Goal: Transaction & Acquisition: Obtain resource

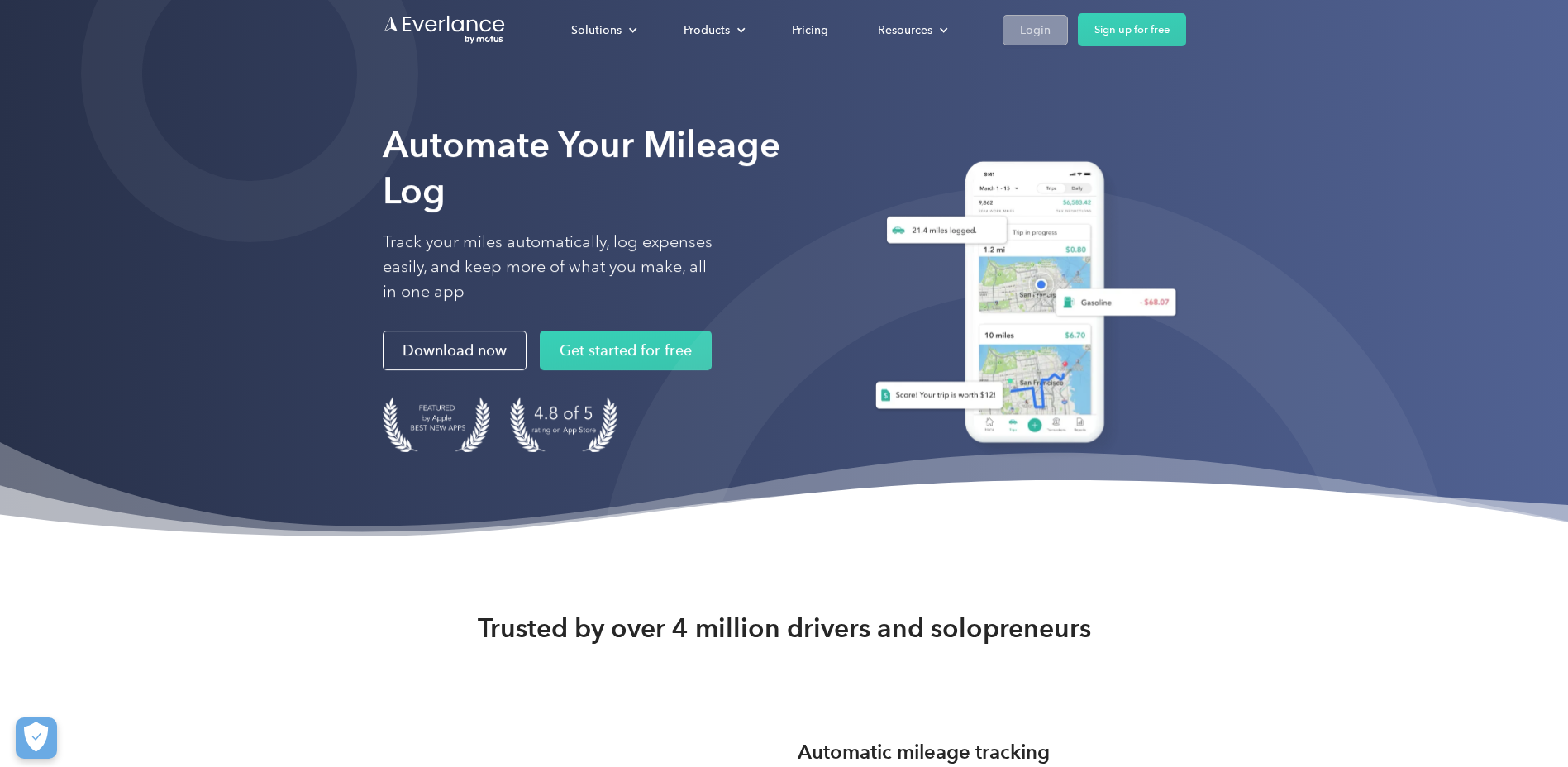
click at [1040, 27] on div "Login" at bounding box center [1035, 29] width 31 height 20
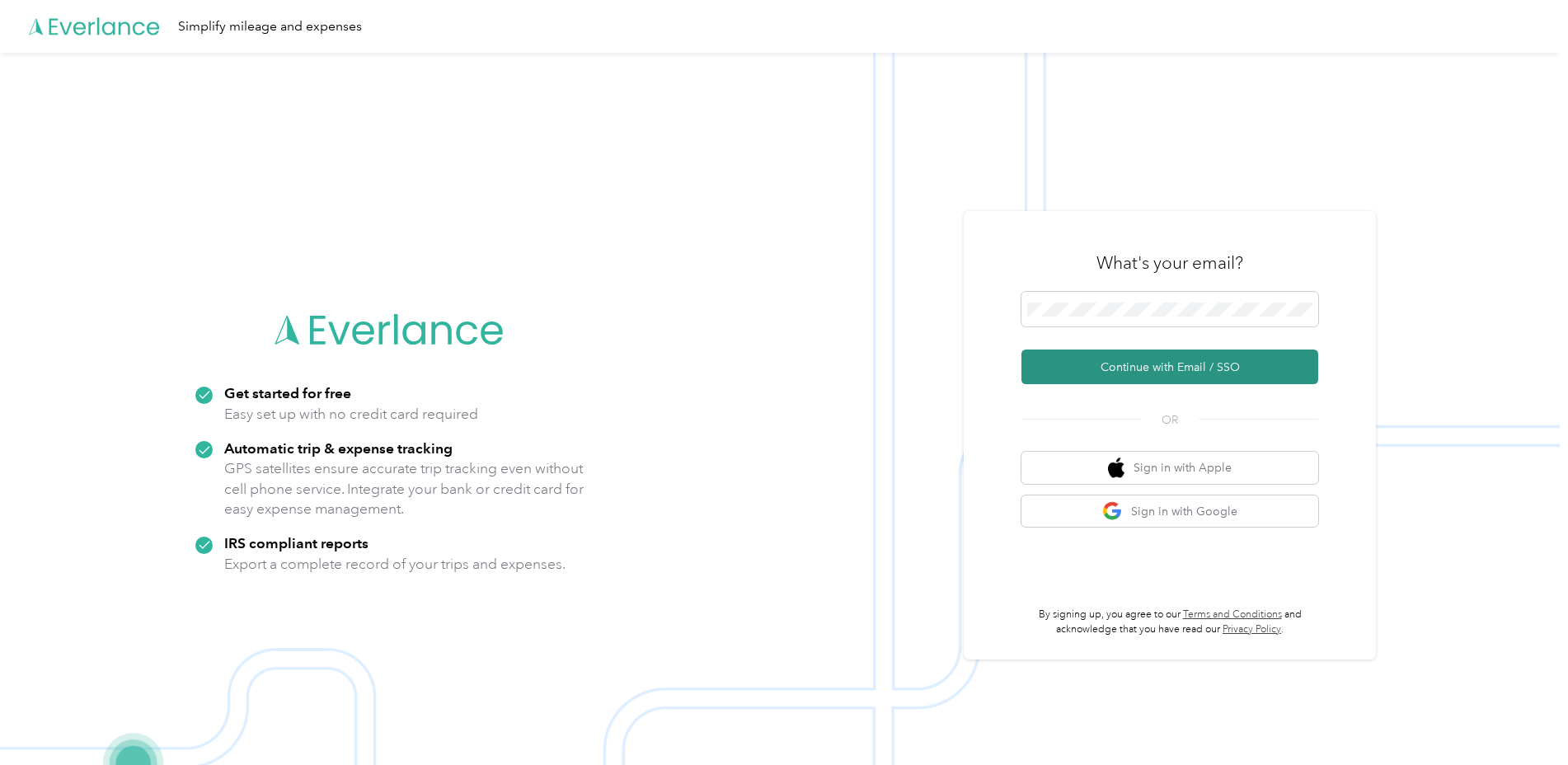
click at [1195, 371] on button "Continue with Email / SSO" at bounding box center [1170, 368] width 297 height 35
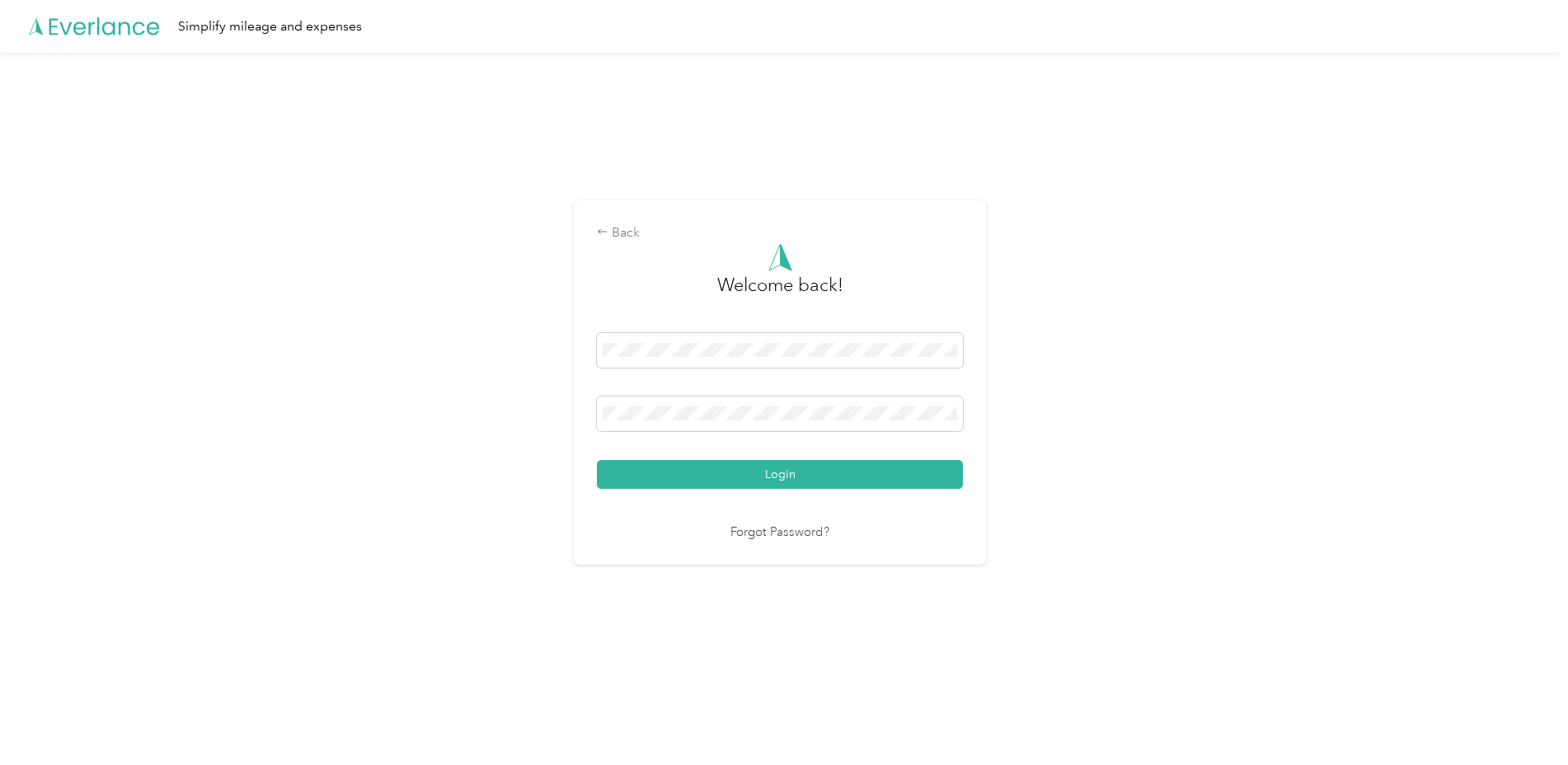
click at [596, 460] on button "Login" at bounding box center [779, 475] width 366 height 29
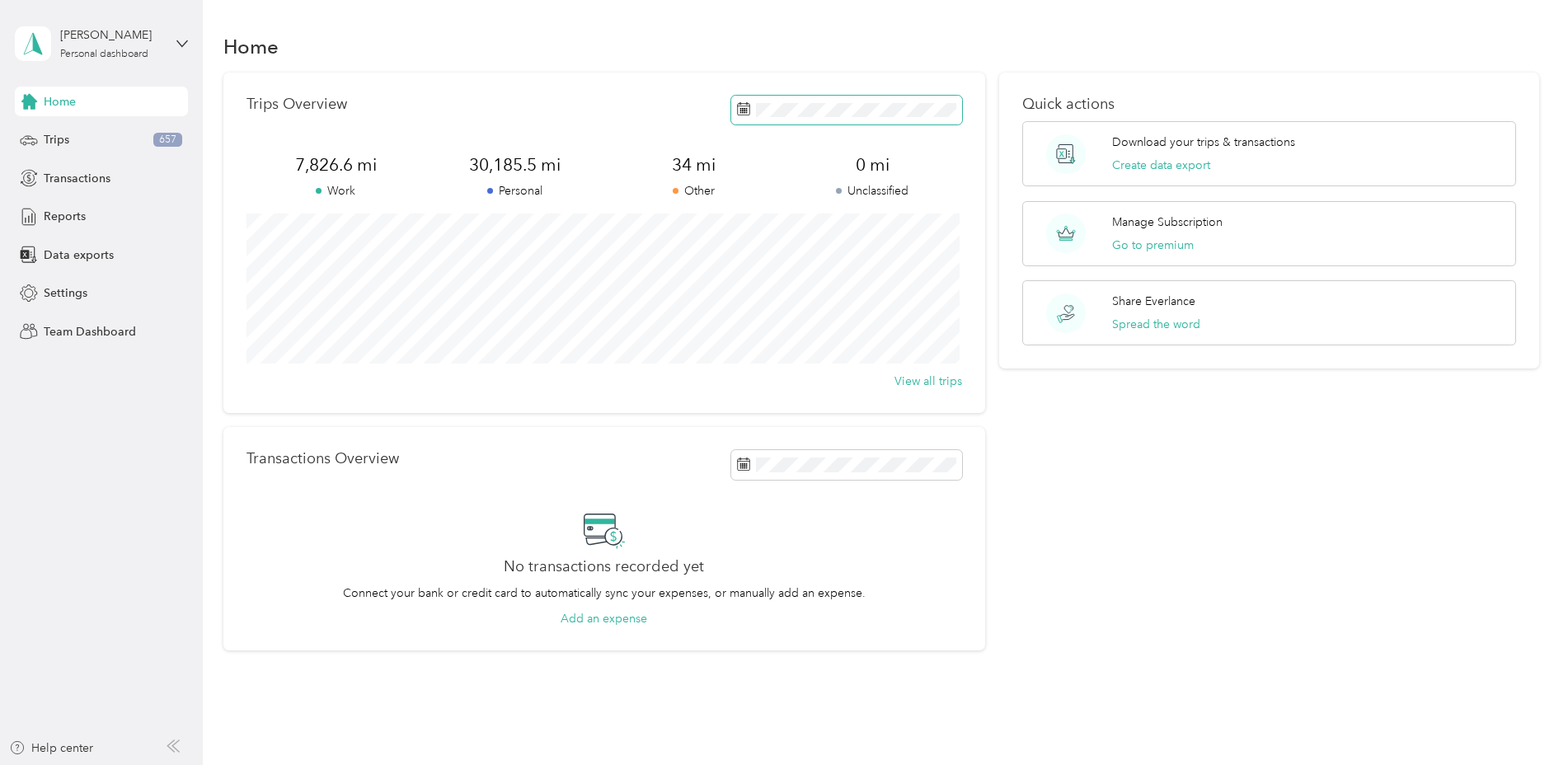
click at [799, 96] on span at bounding box center [846, 110] width 231 height 29
click at [81, 221] on span "Reports" at bounding box center [64, 217] width 42 height 17
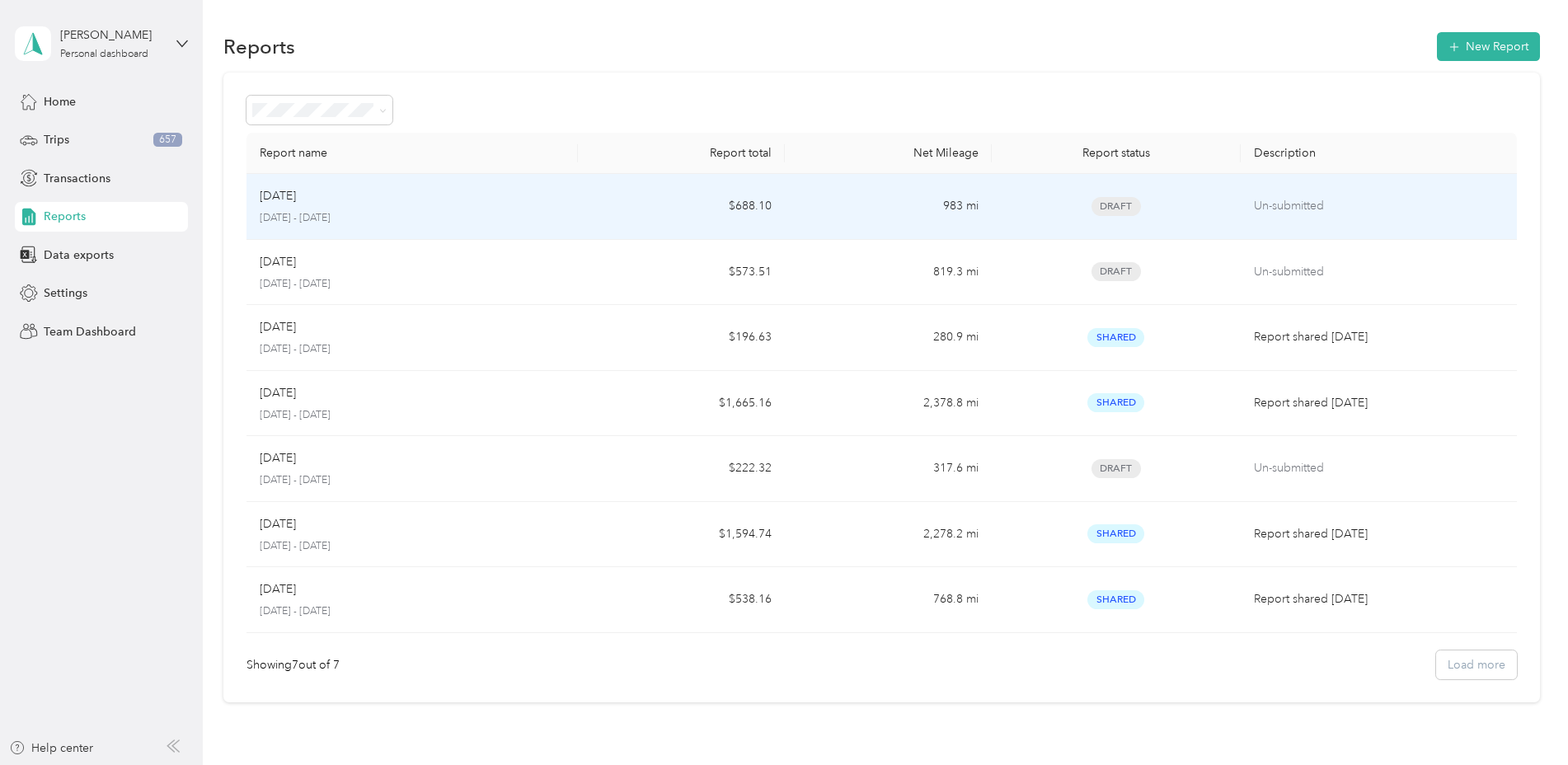
click at [471, 214] on p "[DATE] - [DATE]" at bounding box center [413, 218] width 305 height 15
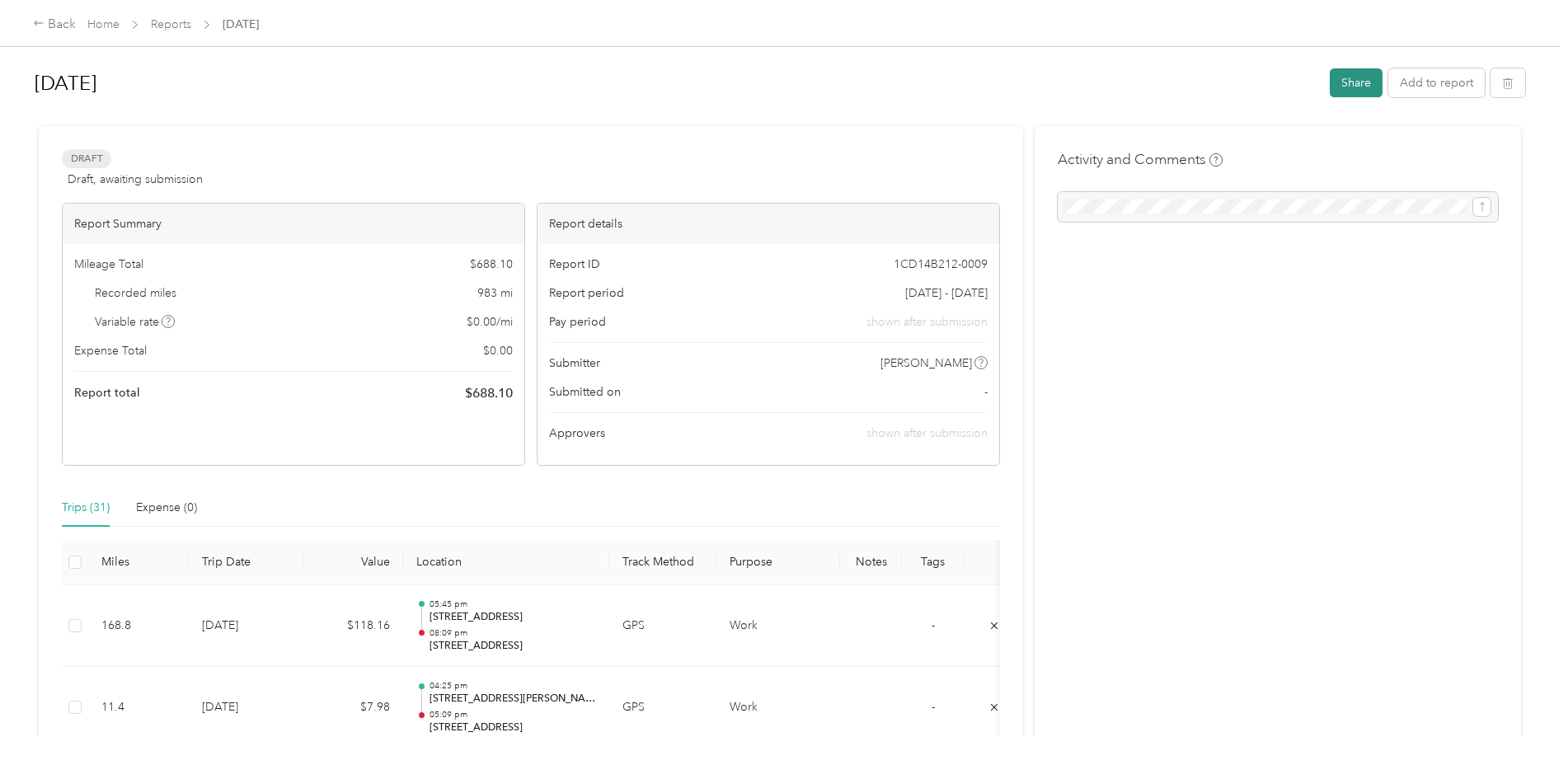
click at [1336, 88] on button "Share" at bounding box center [1355, 83] width 53 height 29
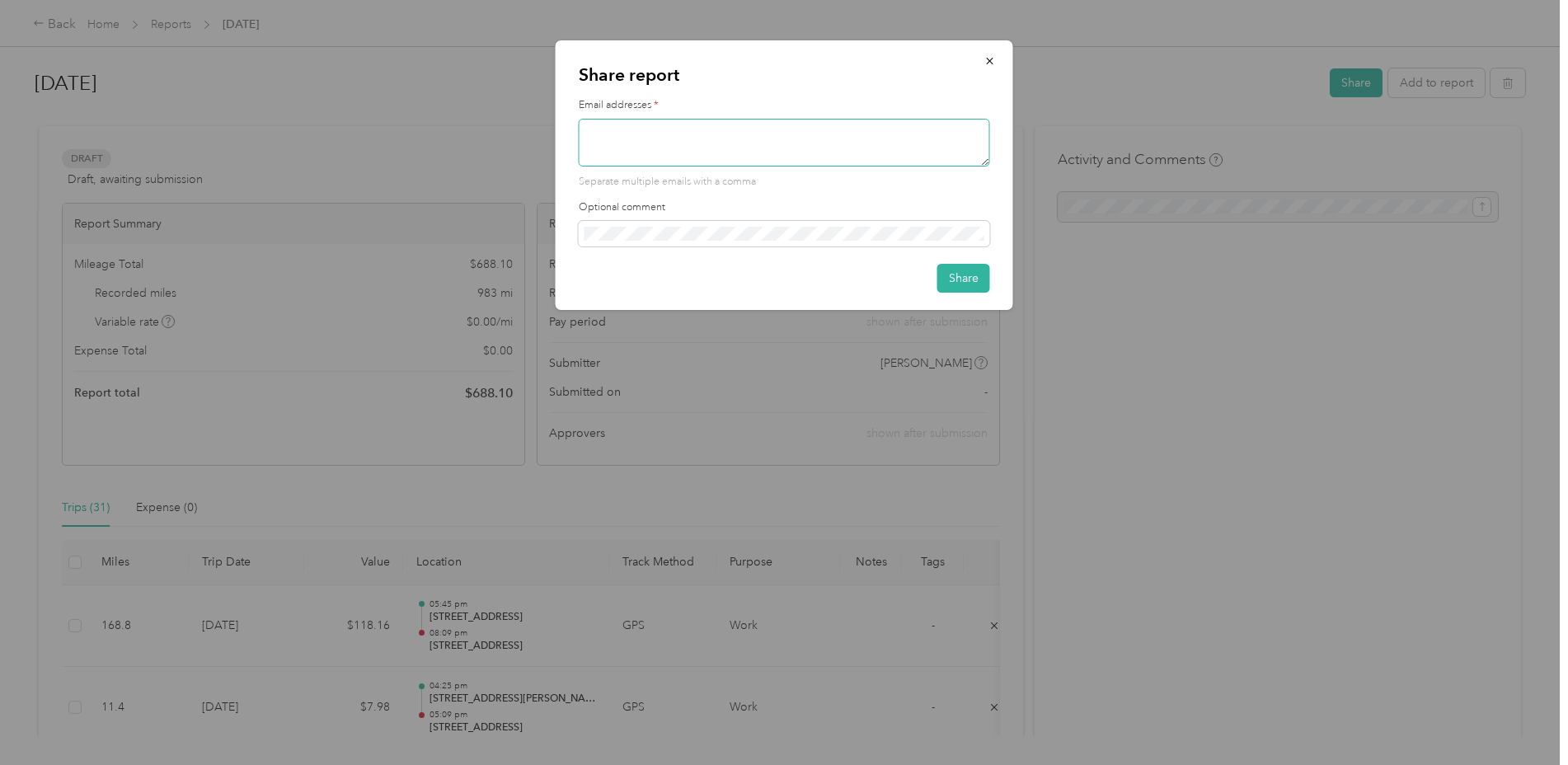
click at [815, 143] on textarea at bounding box center [785, 142] width 412 height 47
type textarea "[PERSON_NAME][EMAIL_ADDRESS][PERSON_NAME][DOMAIN_NAME]"
click at [984, 61] on icon "button" at bounding box center [990, 61] width 12 height 12
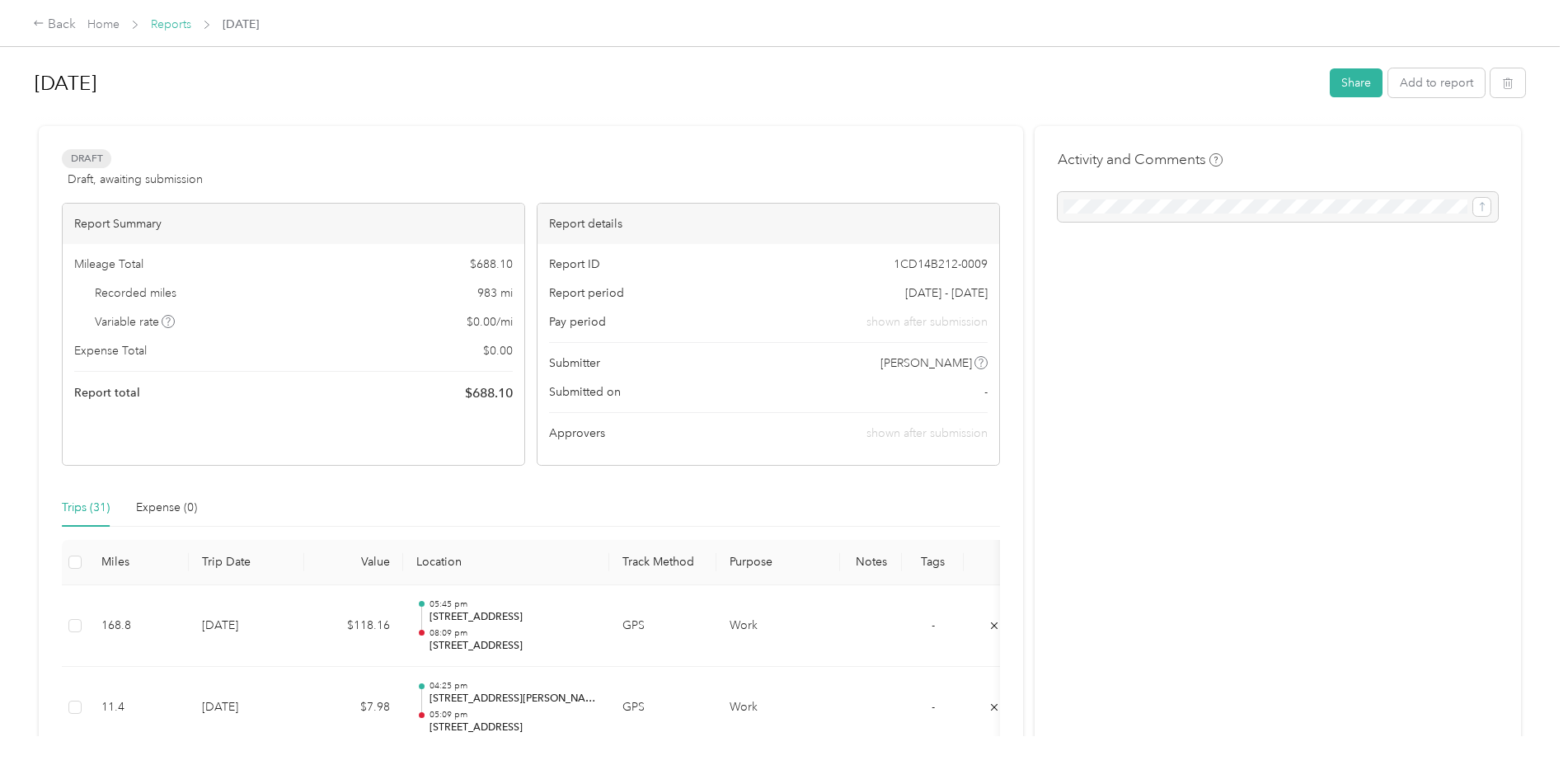
click at [188, 27] on link "Reports" at bounding box center [171, 24] width 41 height 14
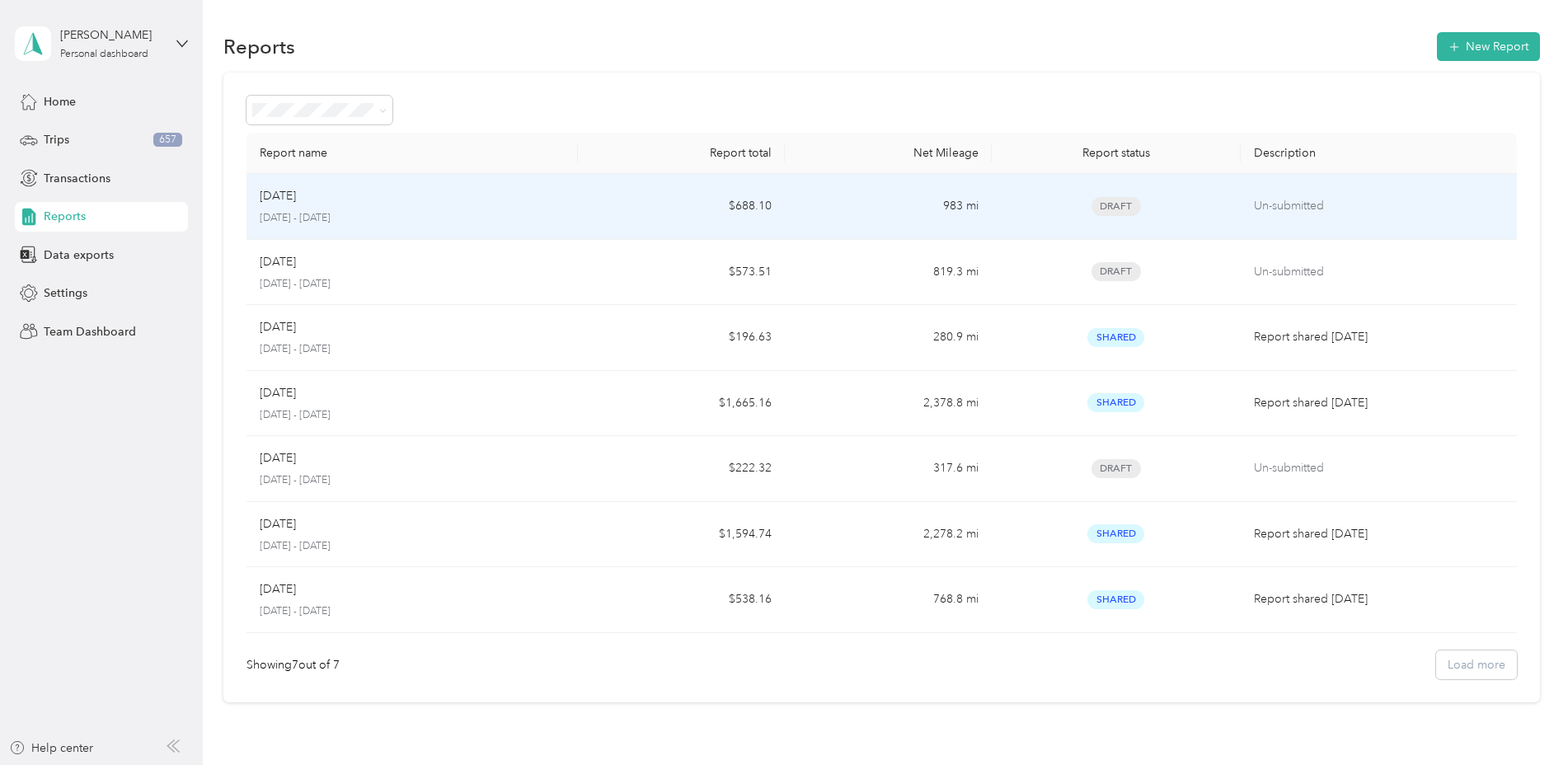
click at [319, 208] on div "Aug [DATE] - [DATE]" at bounding box center [413, 207] width 305 height 39
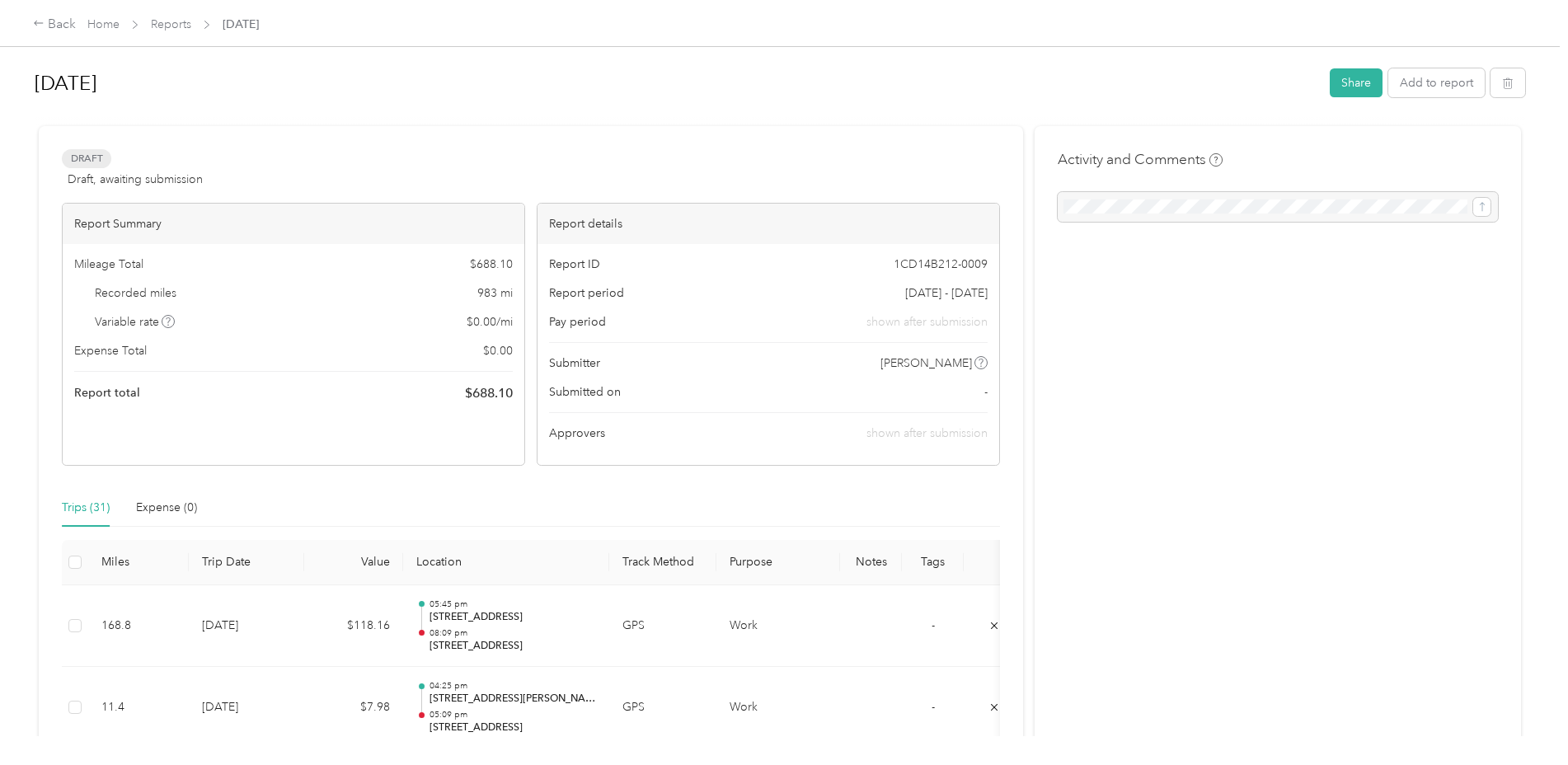
click at [1140, 196] on div at bounding box center [1277, 207] width 440 height 30
click at [1346, 87] on button "Share" at bounding box center [1355, 83] width 53 height 29
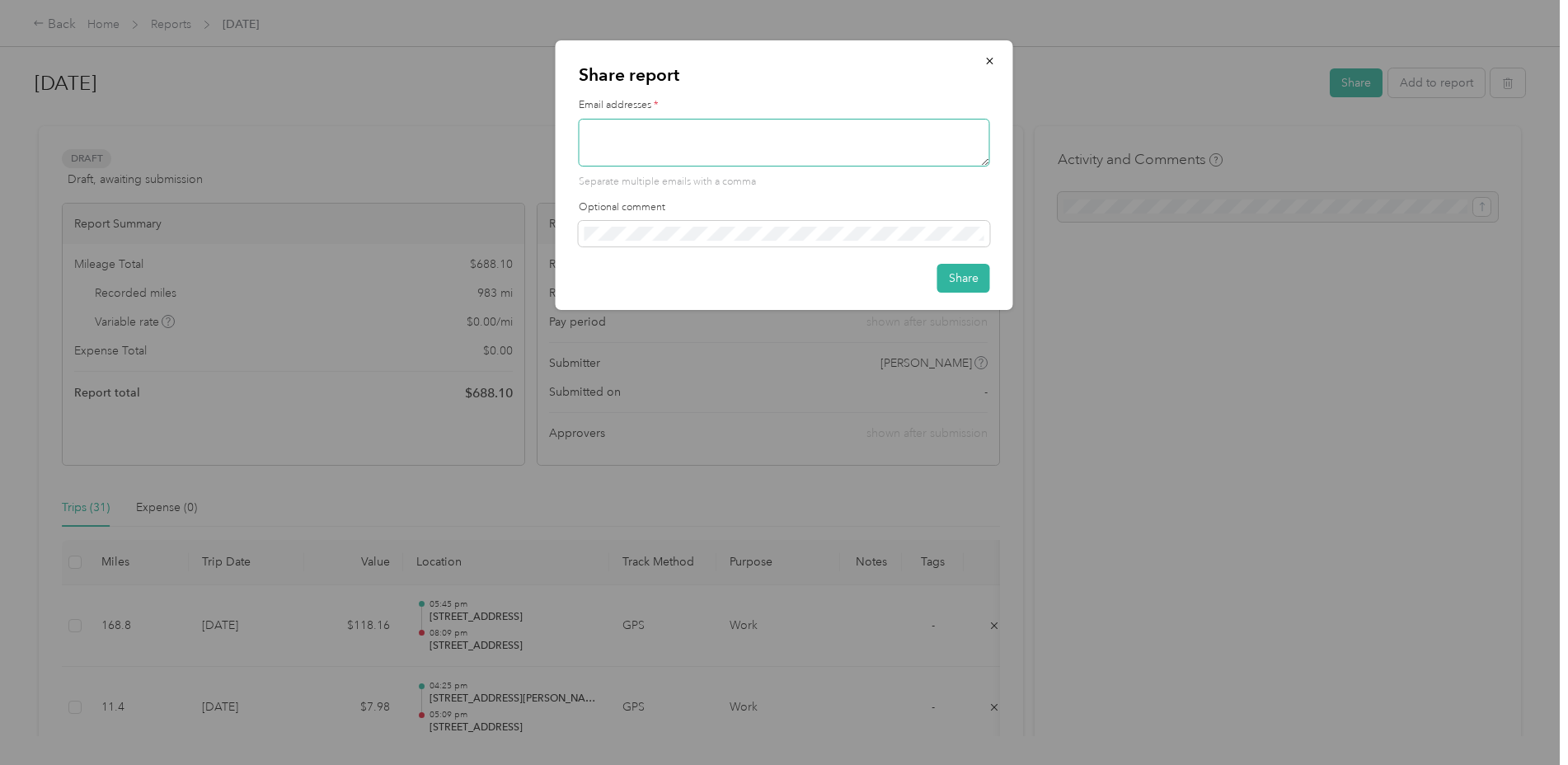
click at [732, 136] on textarea at bounding box center [785, 142] width 412 height 47
type textarea "[PERSON_NAME][EMAIL_ADDRESS][PERSON_NAME][DOMAIN_NAME]"
click at [949, 284] on button "Share" at bounding box center [964, 279] width 53 height 29
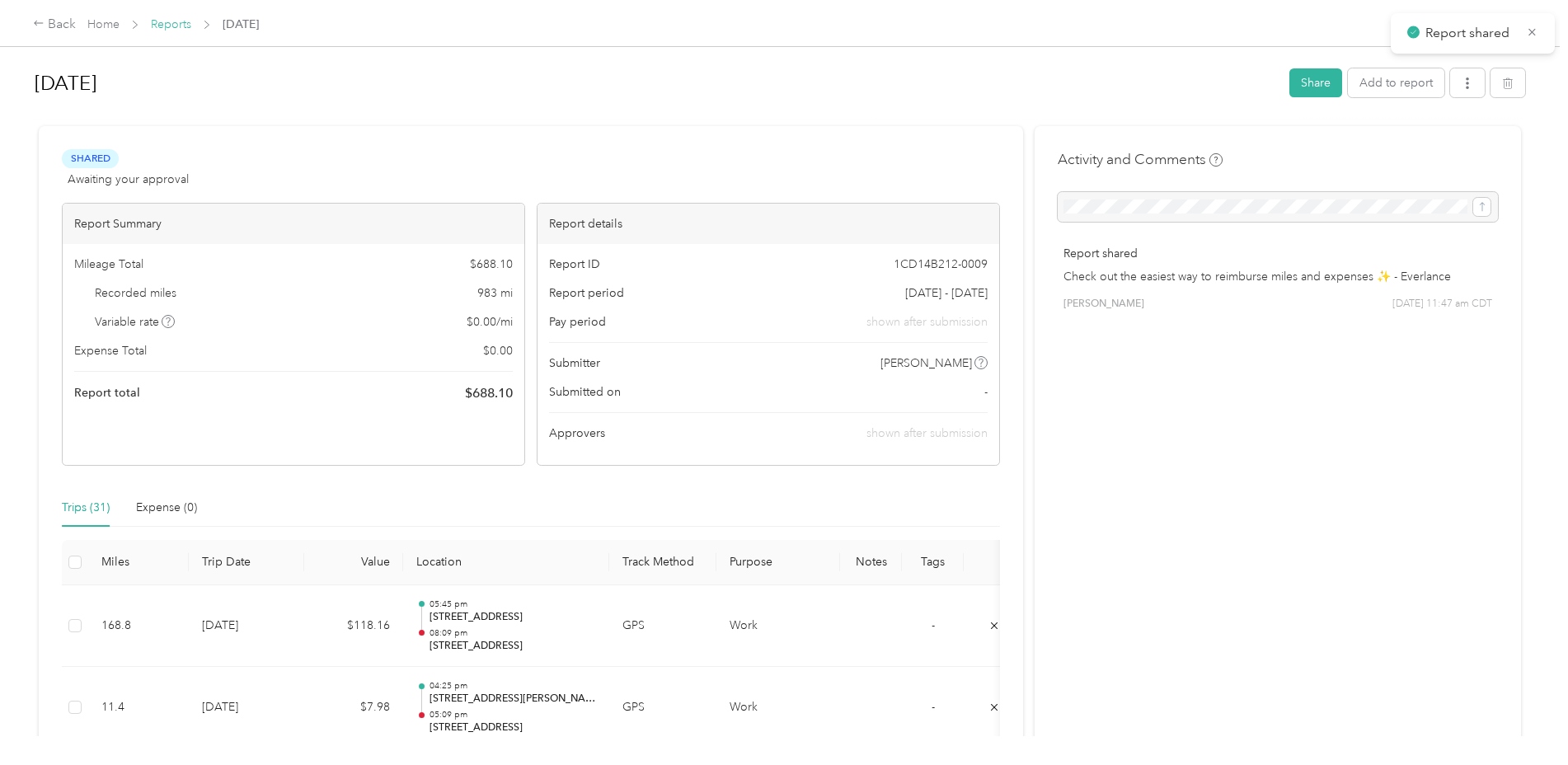
click at [183, 19] on link "Reports" at bounding box center [171, 24] width 41 height 14
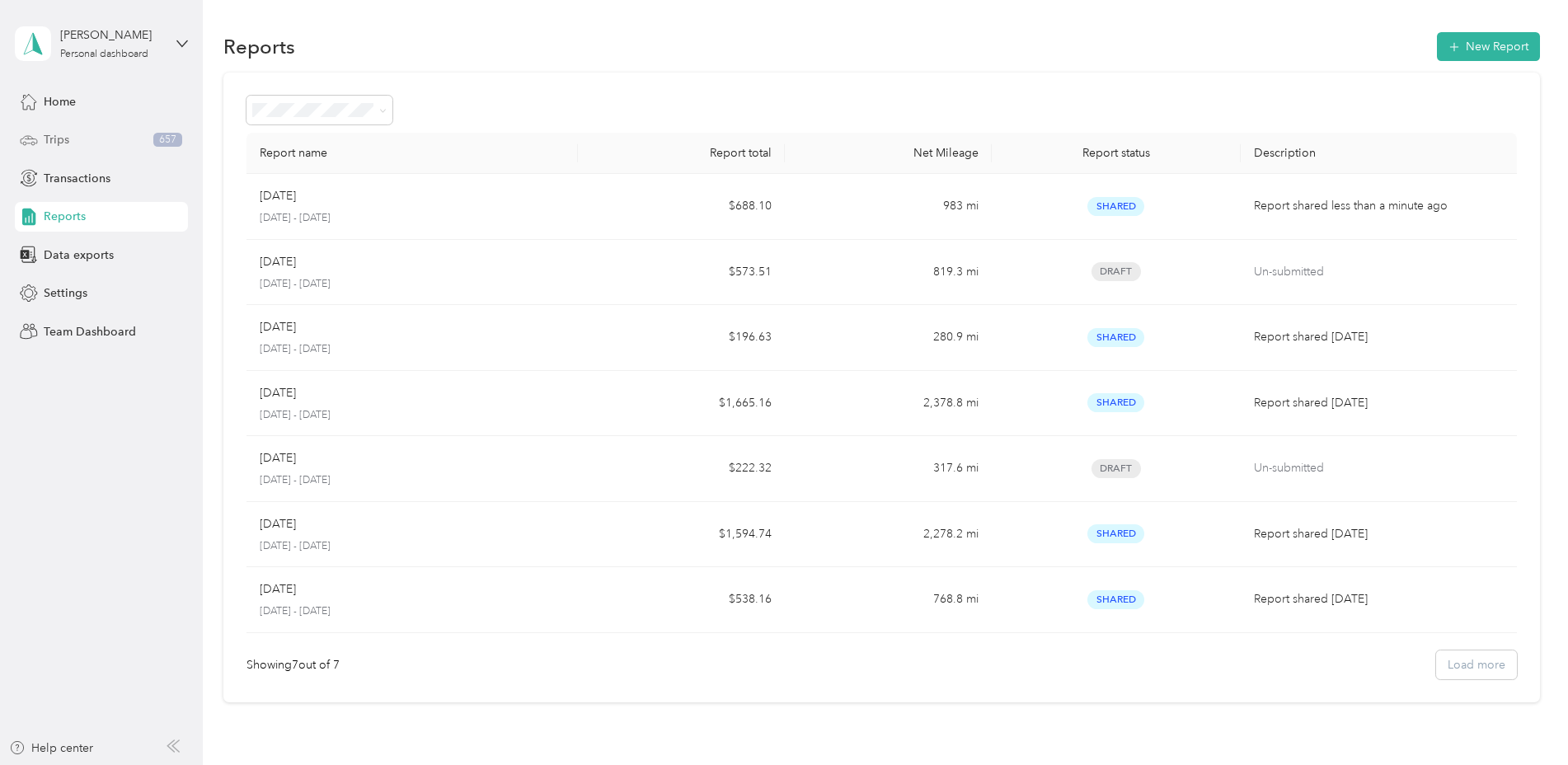
click at [64, 146] on span "Trips" at bounding box center [56, 140] width 25 height 17
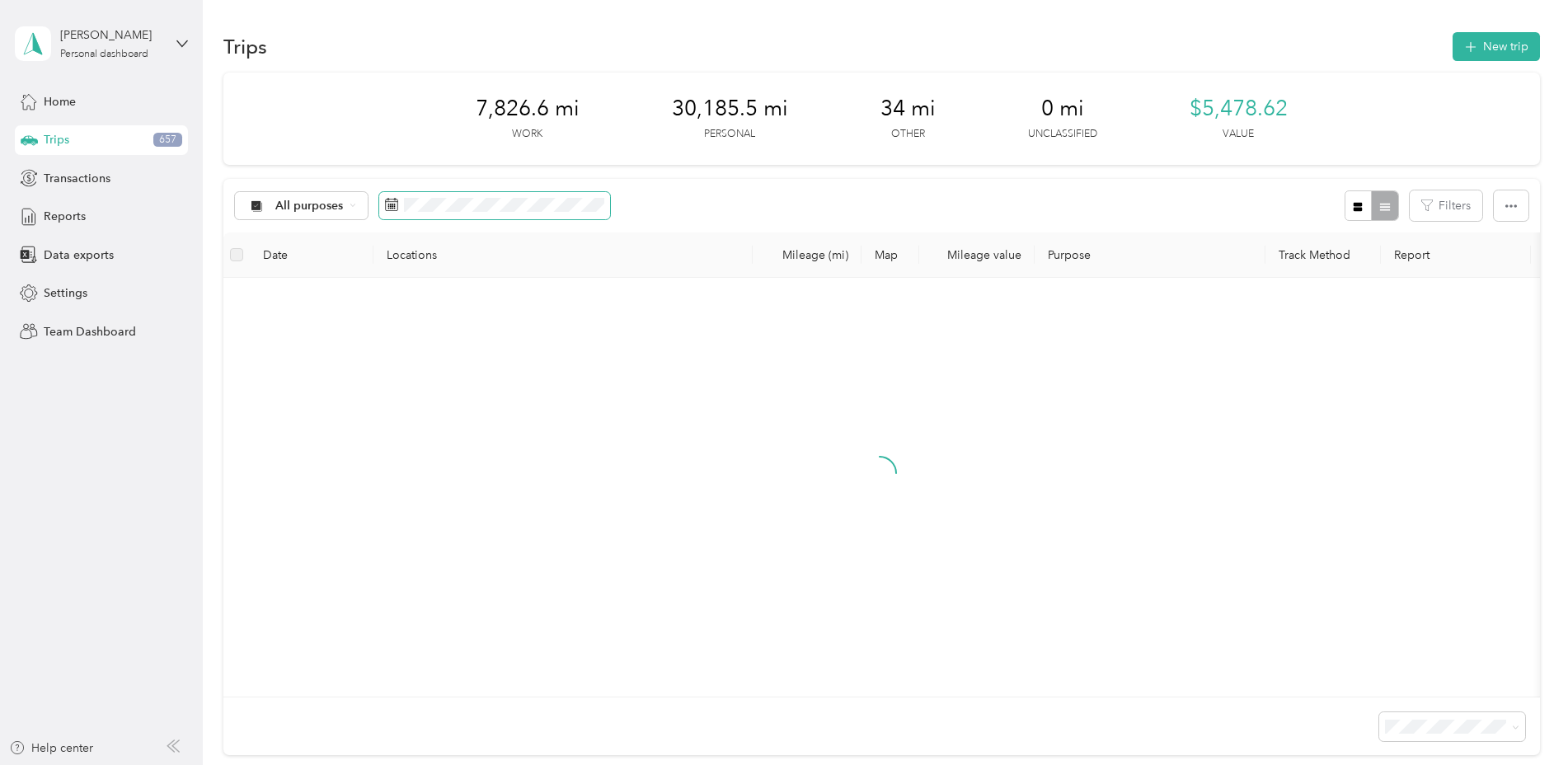
click at [467, 218] on span at bounding box center [494, 206] width 231 height 28
click at [423, 213] on span at bounding box center [494, 206] width 231 height 28
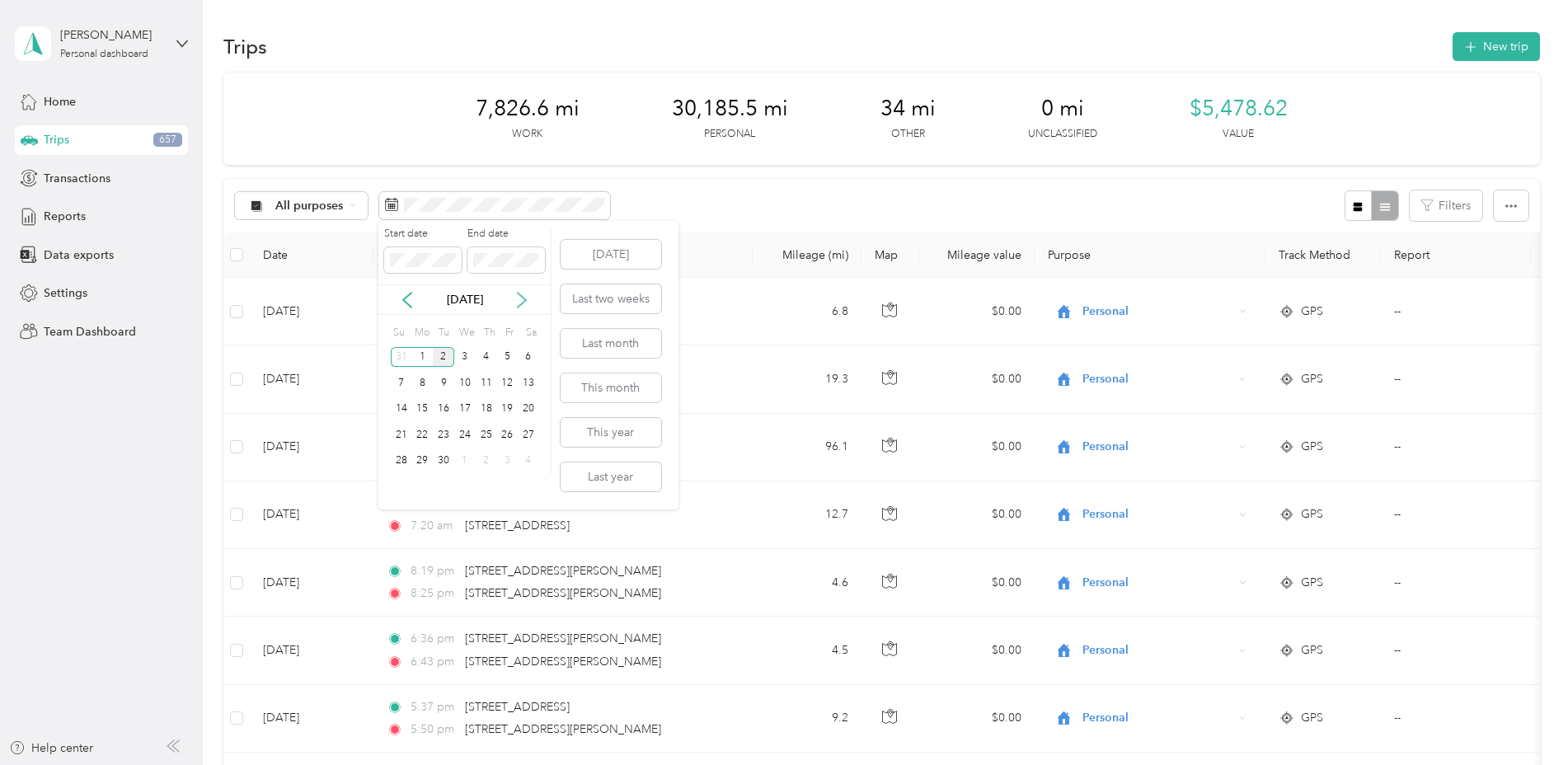
click at [516, 304] on icon at bounding box center [521, 300] width 16 height 16
click at [407, 306] on icon at bounding box center [407, 300] width 16 height 16
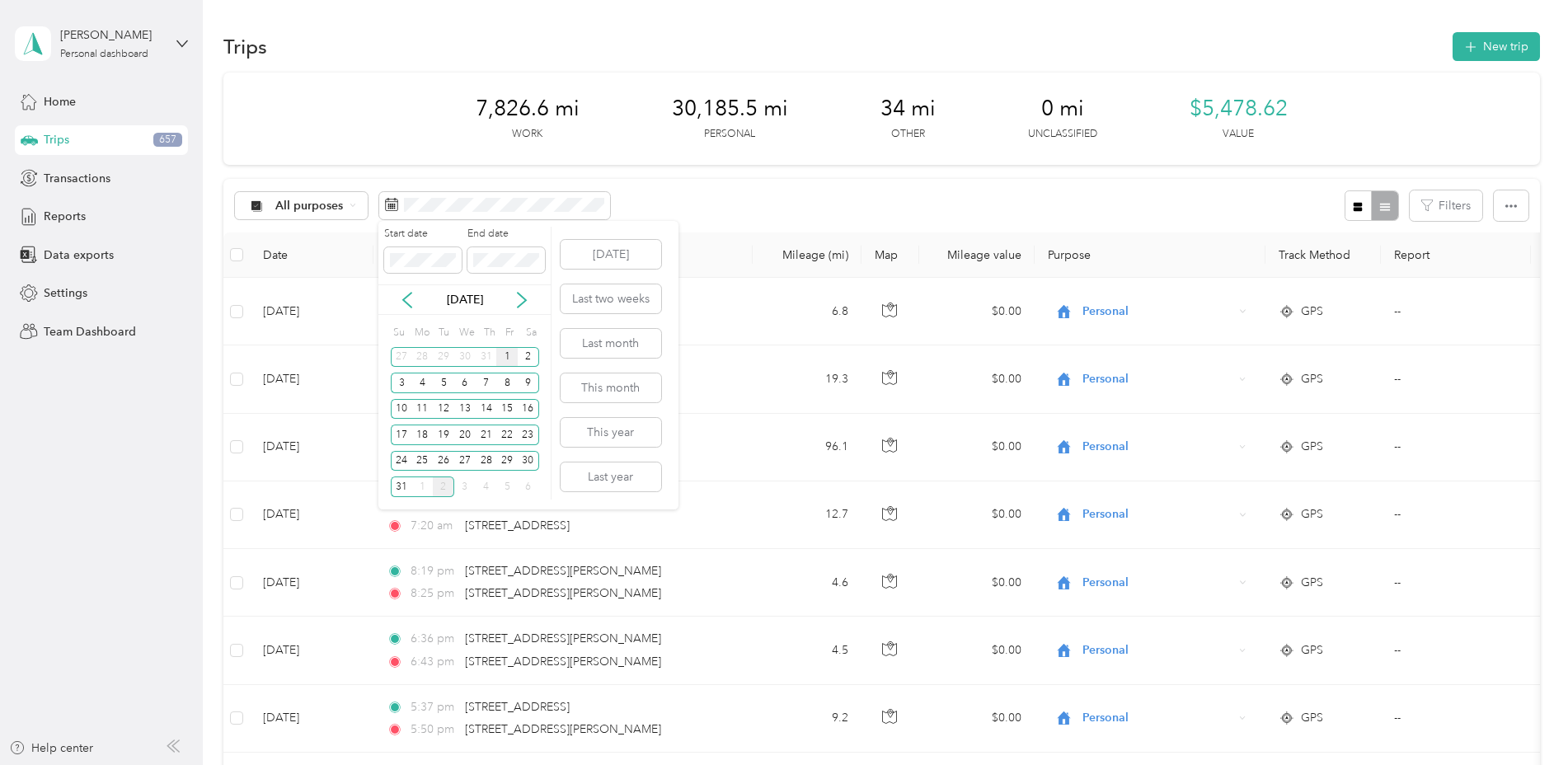
click at [496, 352] on div "1" at bounding box center [507, 357] width 21 height 20
click at [403, 486] on div "31" at bounding box center [401, 486] width 21 height 20
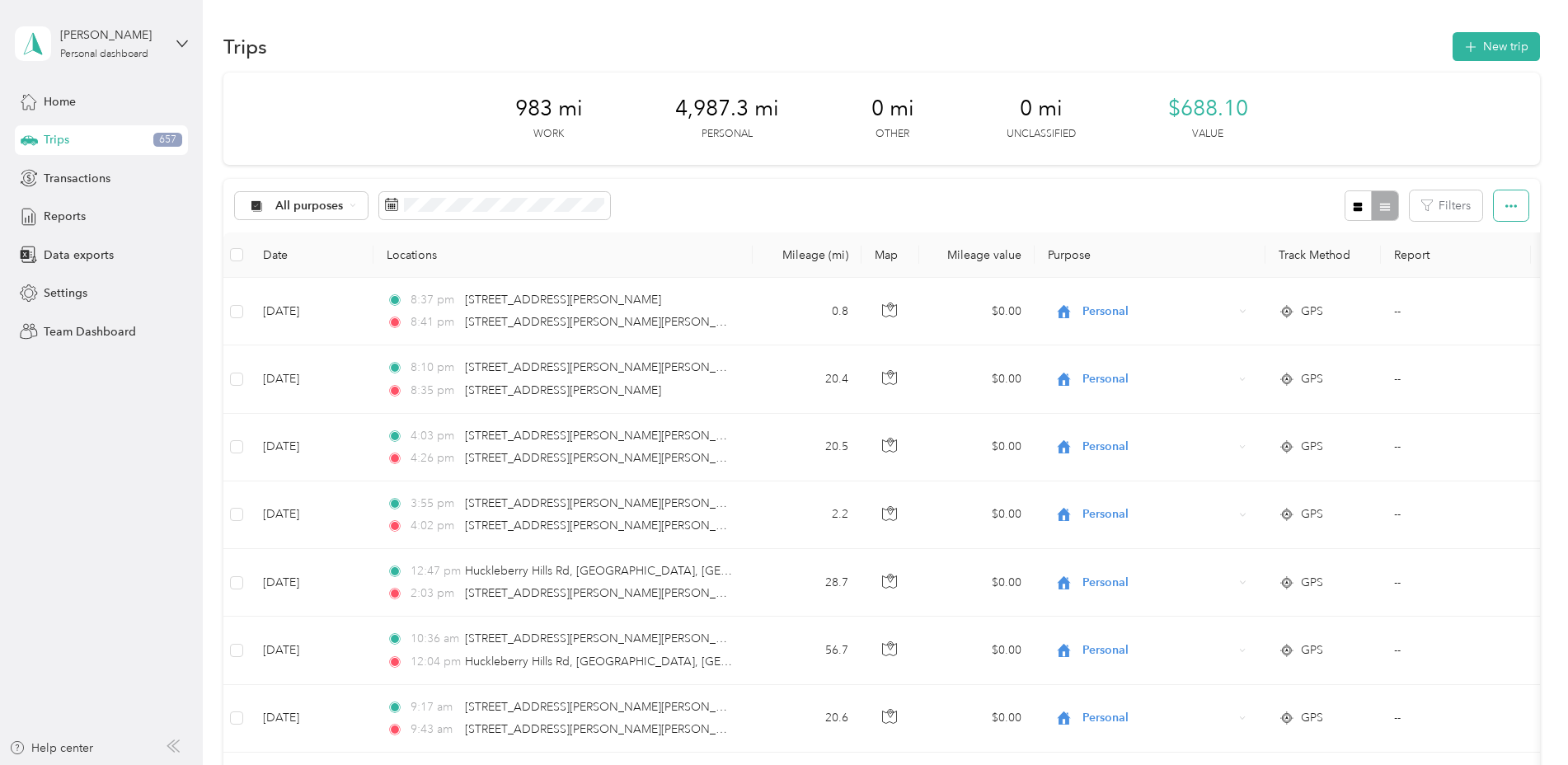
click at [1514, 209] on button "button" at bounding box center [1511, 206] width 35 height 31
click at [1503, 262] on div "Export" at bounding box center [1488, 266] width 45 height 17
drag, startPoint x: 1333, startPoint y: 75, endPoint x: 1344, endPoint y: 50, distance: 27.3
click at [1333, 75] on div "983 mi Work 4,987.3 mi Personal 0 mi Other 0 mi Unclassified $688.10 Value" at bounding box center [882, 119] width 1317 height 93
click at [1481, 263] on span "Export" at bounding box center [1483, 266] width 35 height 14
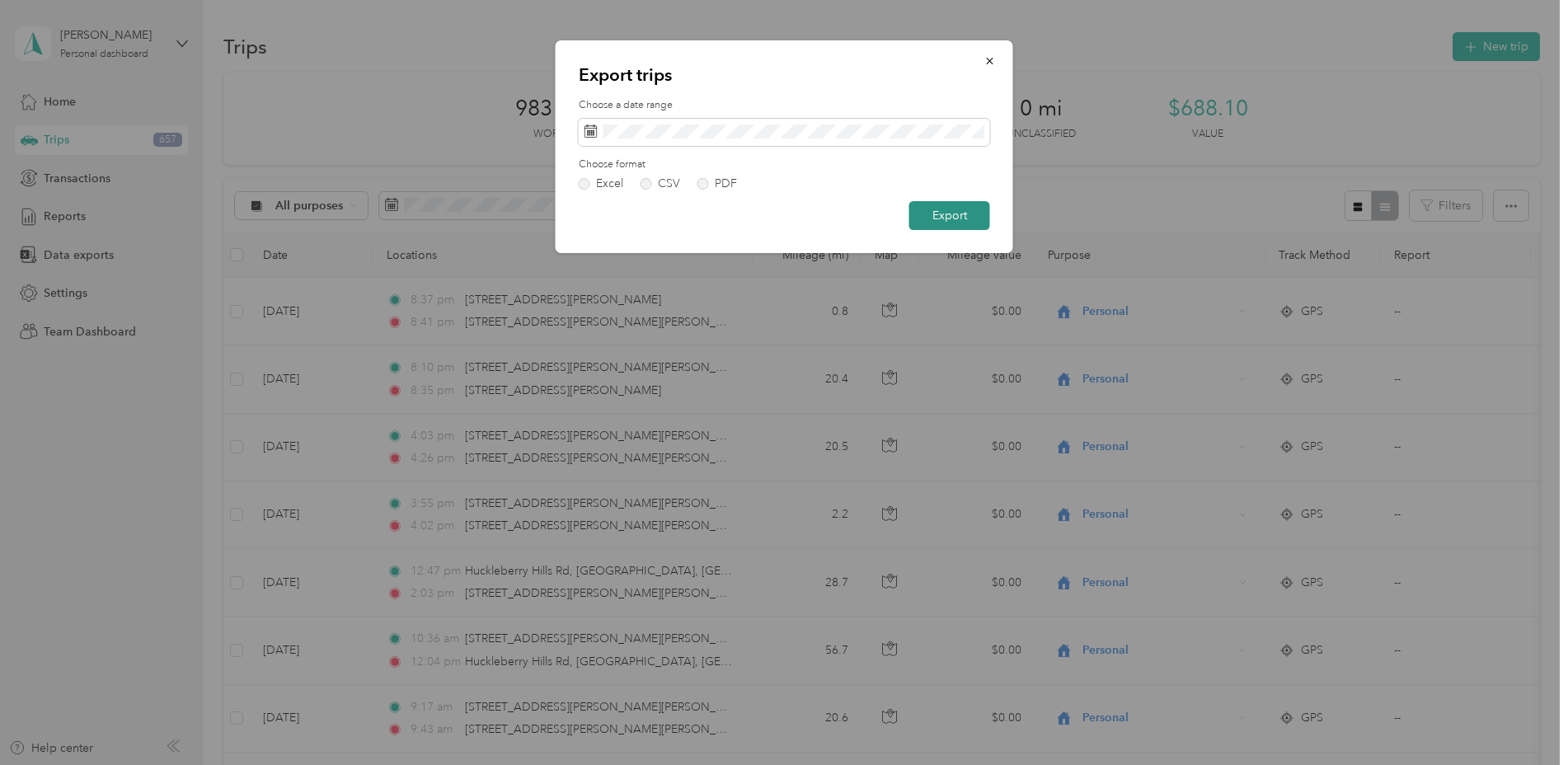
click at [946, 217] on button "Export" at bounding box center [950, 216] width 81 height 29
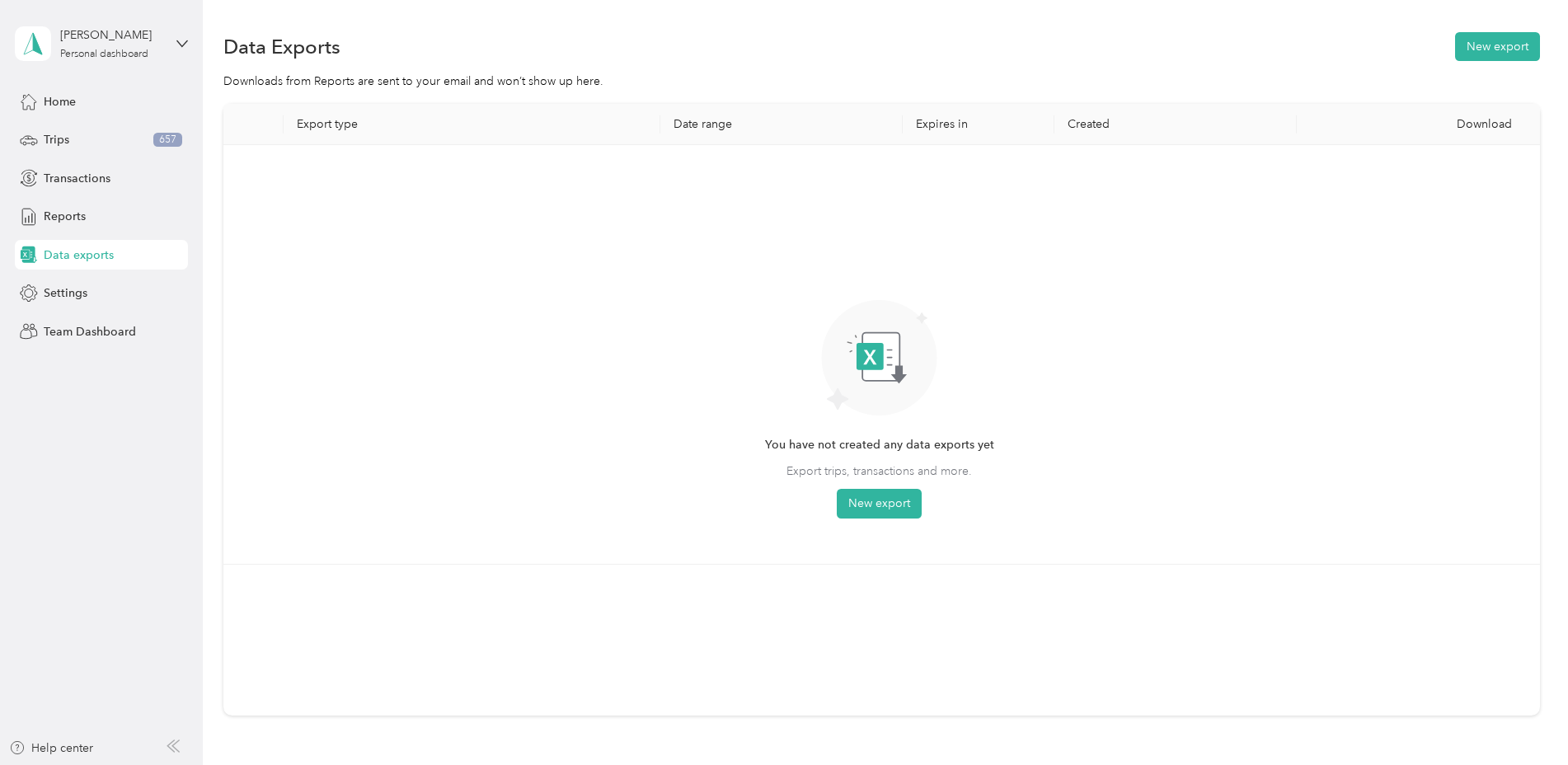
click at [1184, 42] on div "Data Exports New export" at bounding box center [882, 46] width 1317 height 35
click at [54, 222] on span "Reports" at bounding box center [64, 217] width 42 height 17
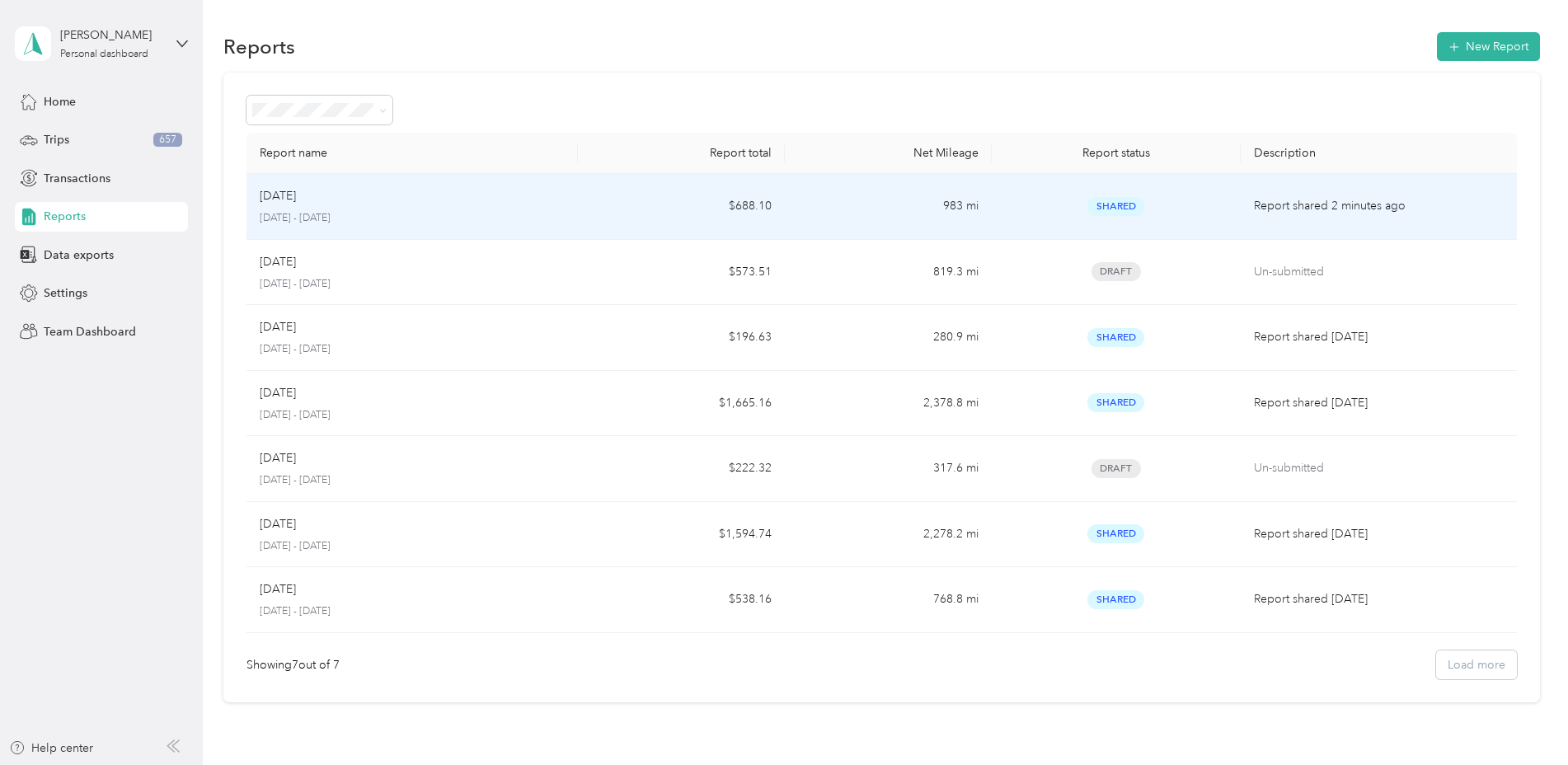
click at [458, 227] on td "Aug [DATE] - [DATE]" at bounding box center [412, 207] width 332 height 66
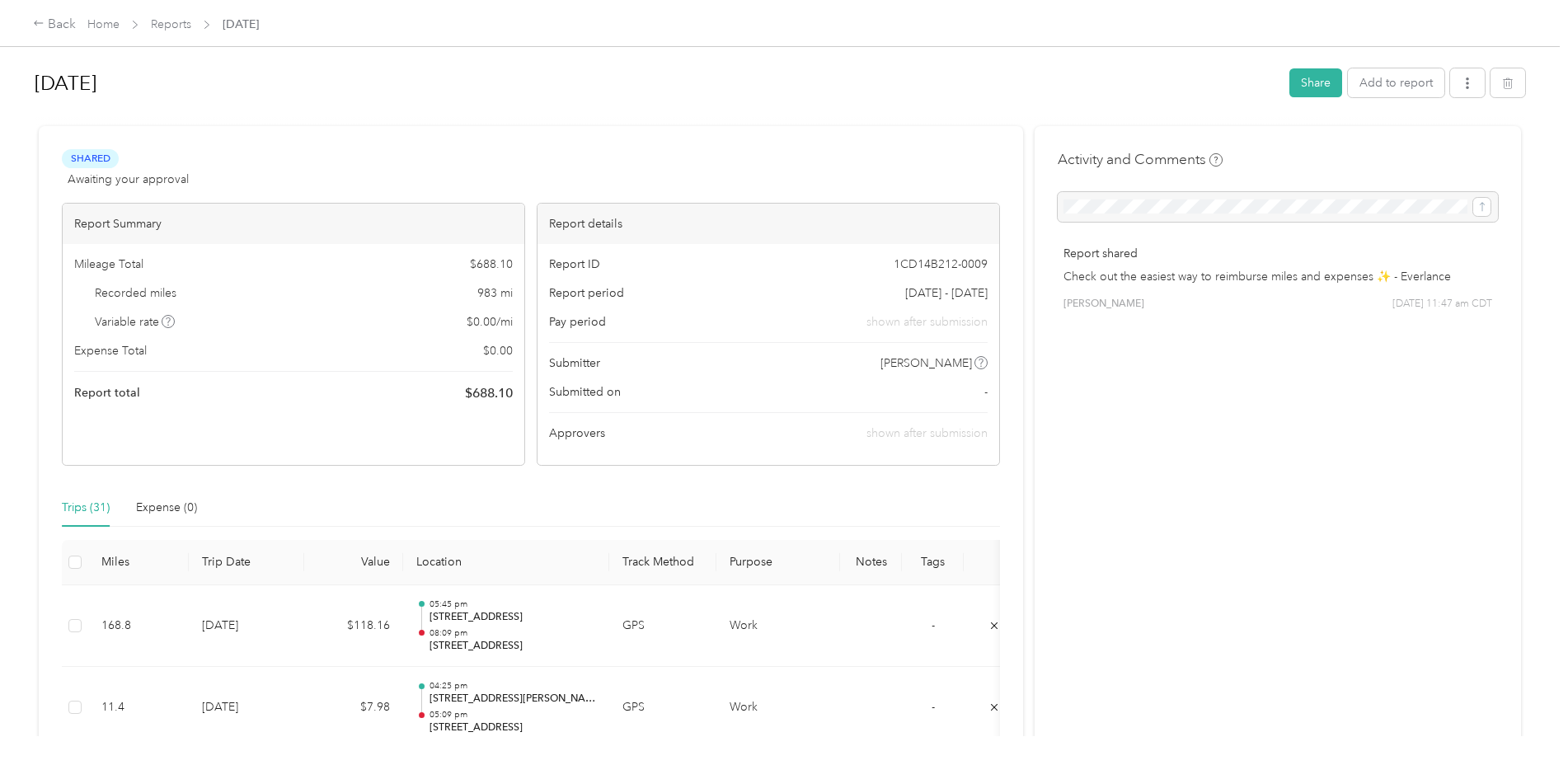
click at [1449, 65] on div "[DATE] Share Add to report" at bounding box center [780, 86] width 1491 height 48
click at [1462, 75] on span "button" at bounding box center [1467, 82] width 12 height 14
click at [1445, 137] on div "Download" at bounding box center [1420, 144] width 98 height 17
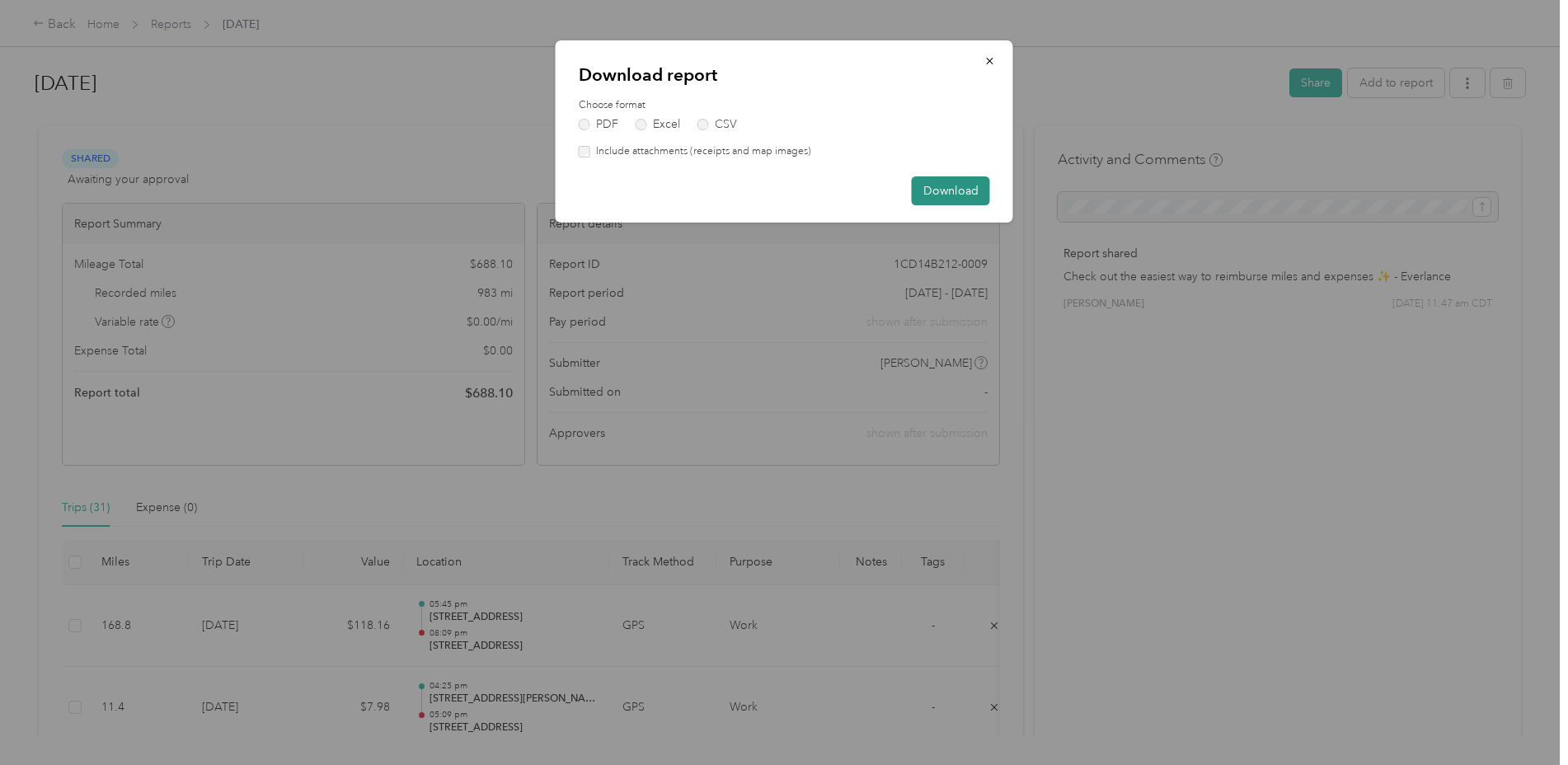
click at [941, 188] on button "Download" at bounding box center [950, 191] width 78 height 29
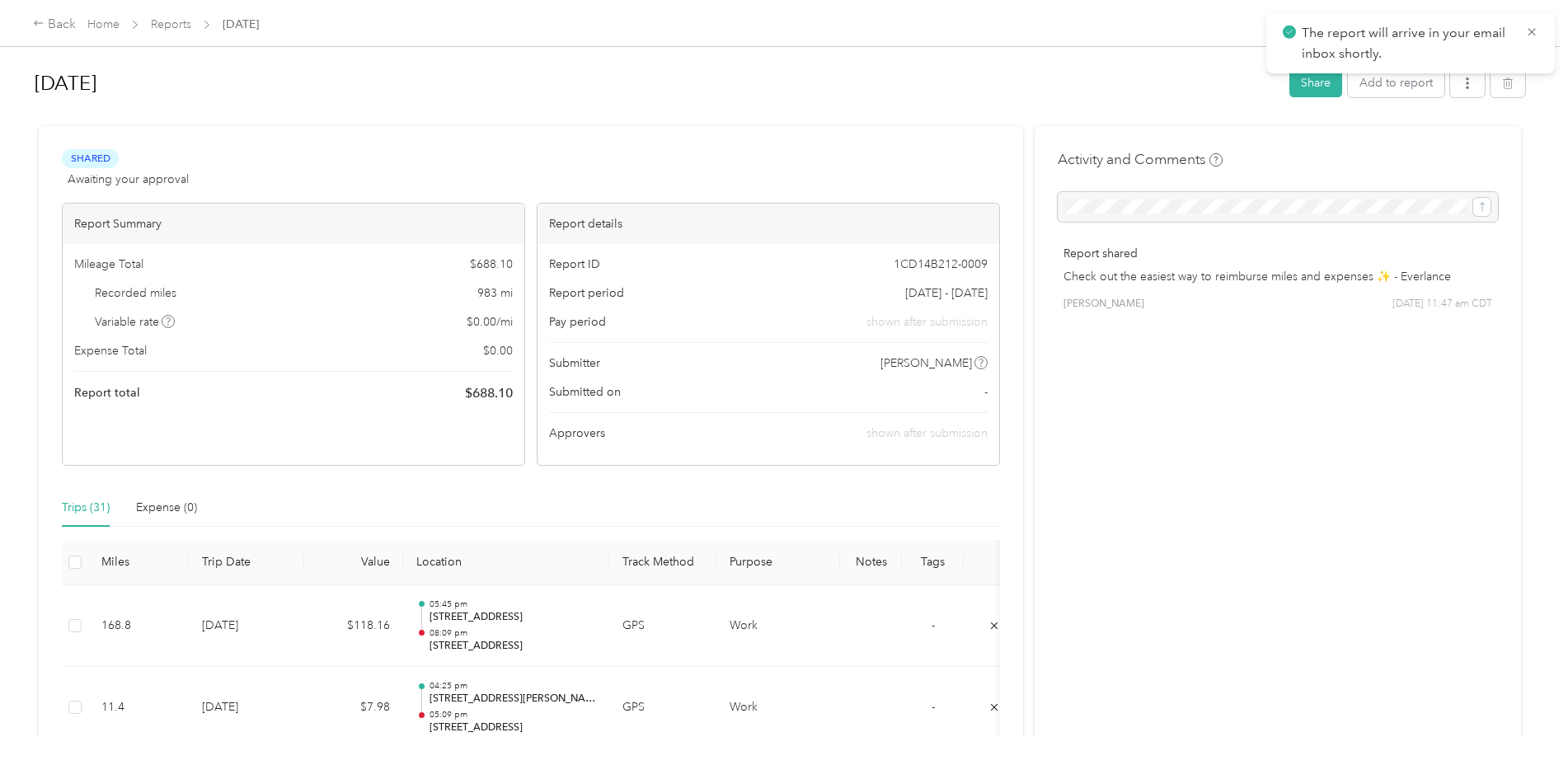
click at [1464, 78] on icon "button" at bounding box center [1467, 83] width 12 height 12
click at [1408, 137] on span "Download" at bounding box center [1416, 144] width 54 height 17
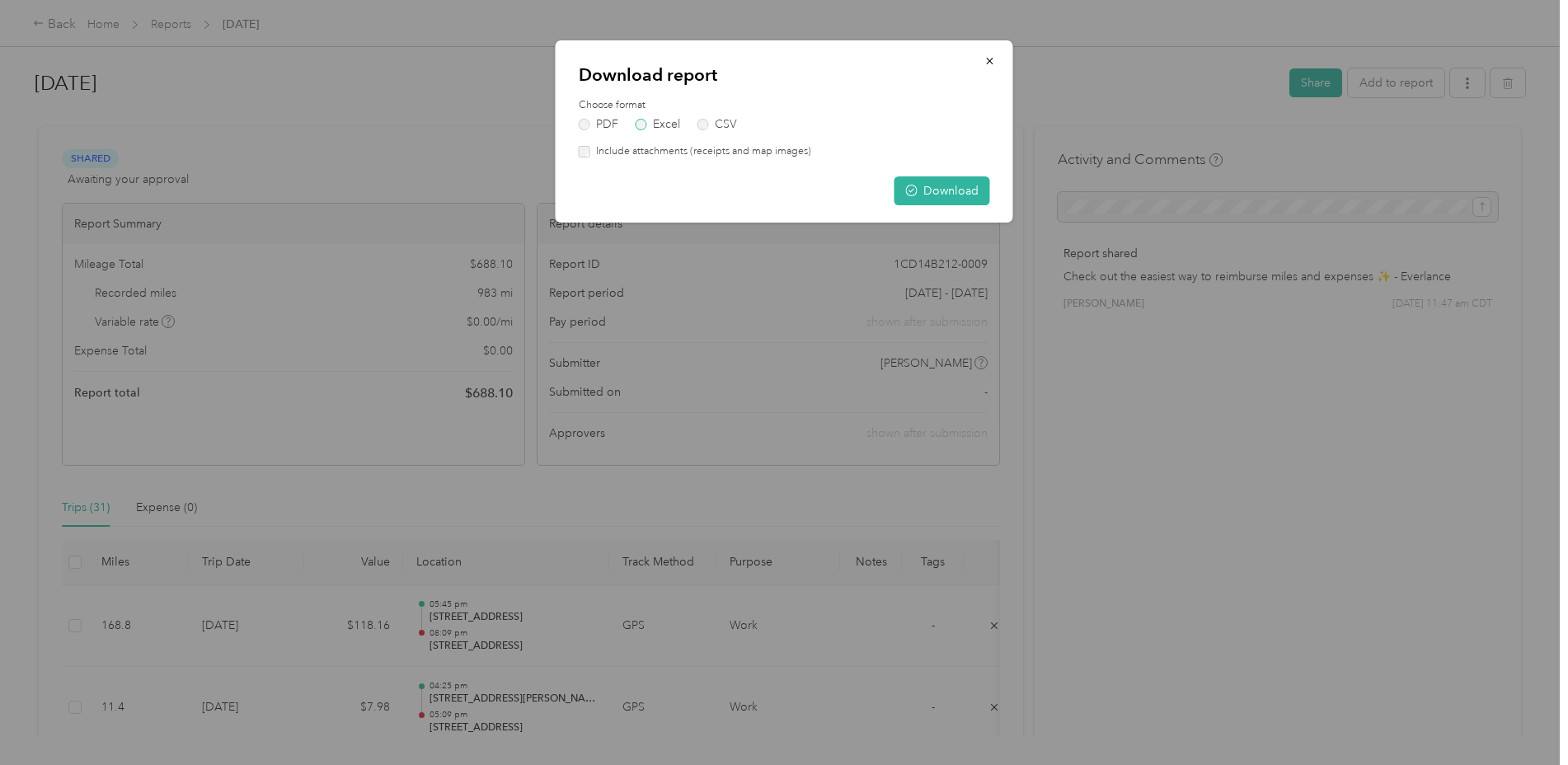
click at [649, 119] on label "Excel" at bounding box center [657, 125] width 44 height 12
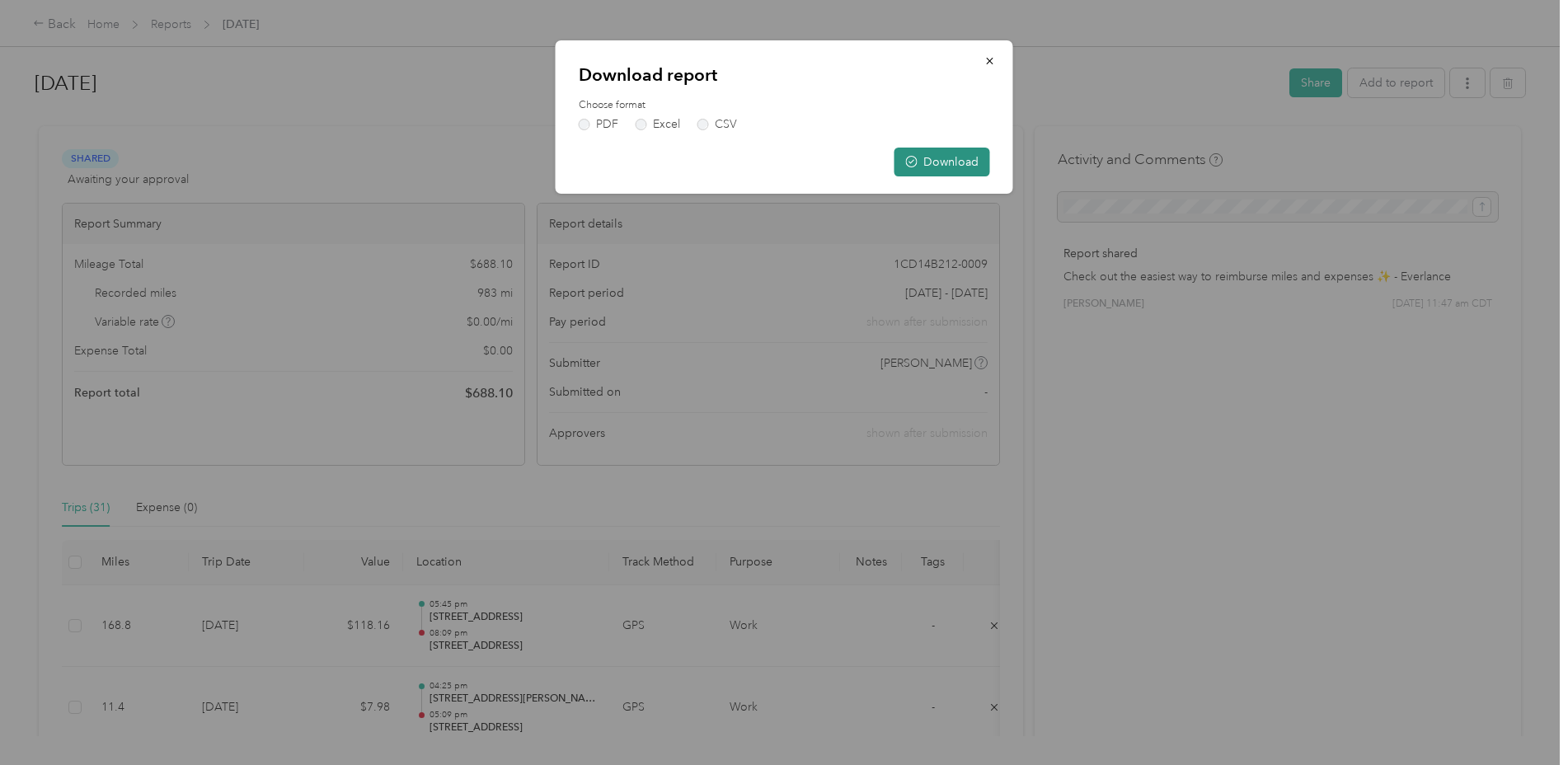
click at [940, 166] on button "Download" at bounding box center [942, 162] width 96 height 29
